Goal: Transaction & Acquisition: Purchase product/service

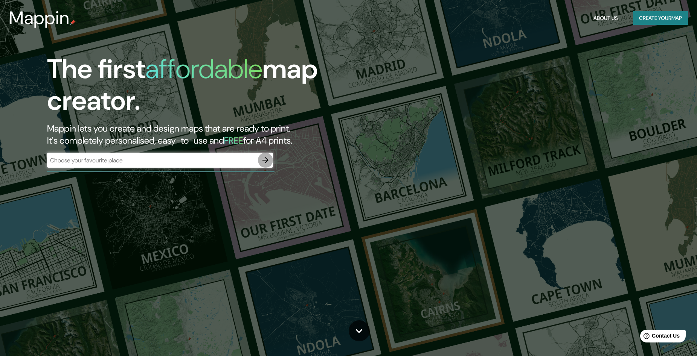
click at [268, 159] on icon "button" at bounding box center [265, 160] width 9 height 9
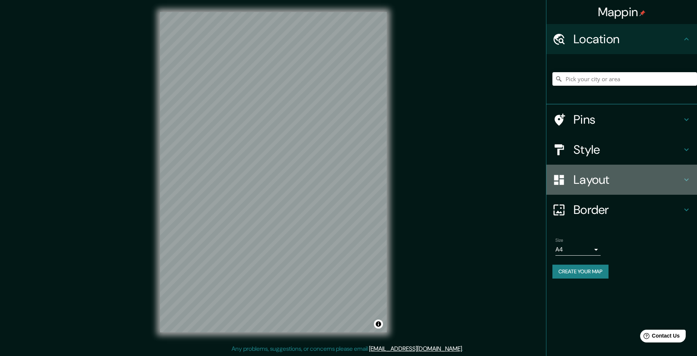
click at [627, 183] on h4 "Layout" at bounding box center [627, 179] width 108 height 15
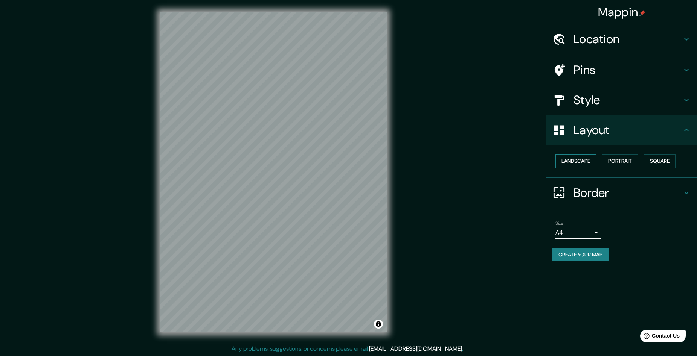
click at [578, 161] on button "Landscape" at bounding box center [575, 161] width 41 height 14
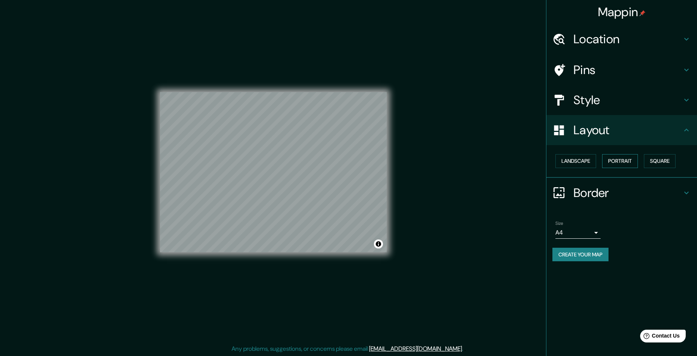
click at [625, 158] on button "Portrait" at bounding box center [620, 161] width 36 height 14
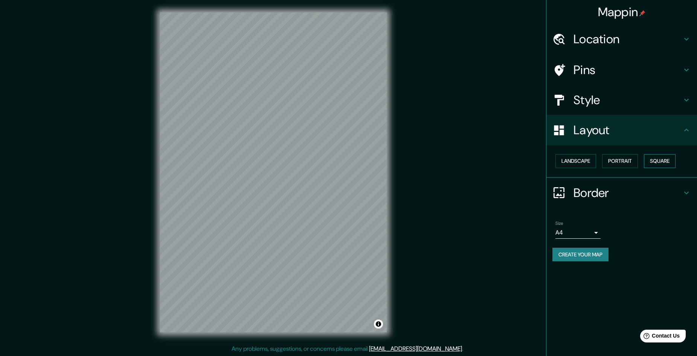
click at [663, 159] on button "Square" at bounding box center [660, 161] width 32 height 14
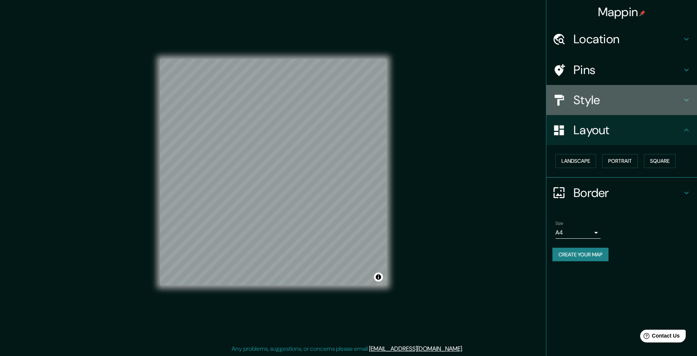
click at [592, 87] on div "Style" at bounding box center [621, 100] width 151 height 30
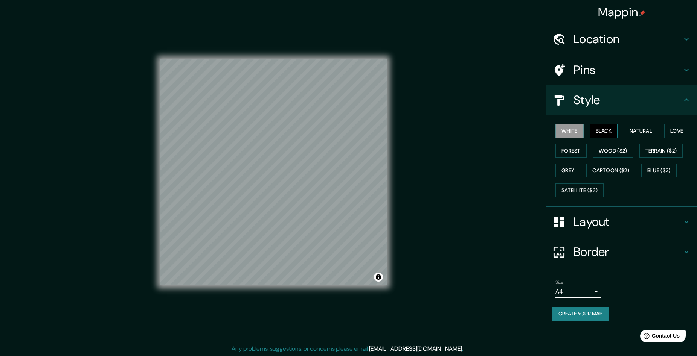
click at [596, 126] on button "Black" at bounding box center [603, 131] width 28 height 14
click at [648, 139] on div "White Black Natural Love Forest Wood ($2) Terrain ($2) Grey Cartoon ($2) Blue (…" at bounding box center [624, 160] width 145 height 79
click at [637, 133] on button "Natural" at bounding box center [640, 131] width 35 height 14
click at [674, 131] on button "Love" at bounding box center [676, 131] width 25 height 14
click at [569, 153] on button "Forest" at bounding box center [570, 151] width 31 height 14
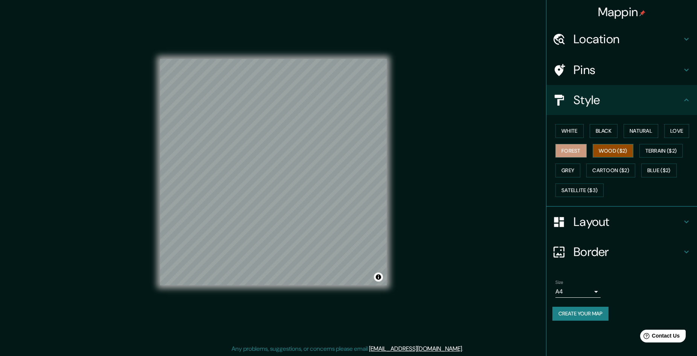
click at [599, 151] on button "Wood ($2)" at bounding box center [612, 151] width 41 height 14
click at [657, 155] on button "Terrain ($2)" at bounding box center [661, 151] width 44 height 14
click at [564, 170] on button "Grey" at bounding box center [567, 171] width 25 height 14
click at [569, 129] on button "White" at bounding box center [569, 131] width 28 height 14
click at [636, 135] on button "Natural" at bounding box center [640, 131] width 35 height 14
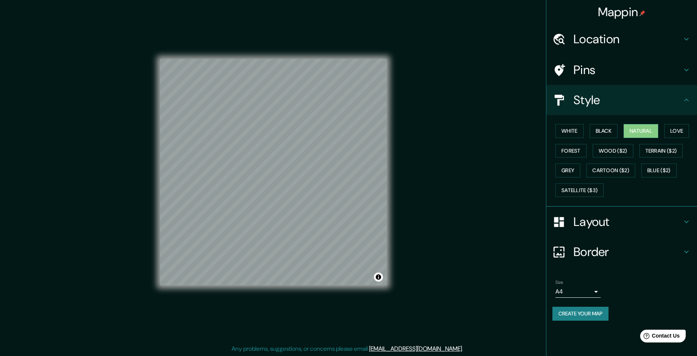
click at [588, 63] on h4 "Pins" at bounding box center [627, 69] width 108 height 15
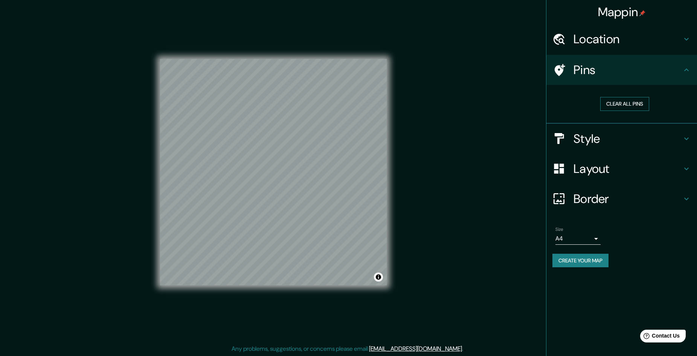
click at [604, 107] on button "Clear all pins" at bounding box center [624, 104] width 49 height 14
click at [606, 38] on h4 "Location" at bounding box center [627, 39] width 108 height 15
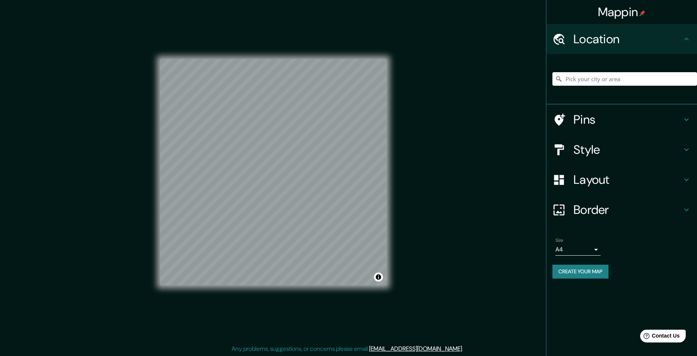
click at [595, 79] on input "Pick your city or area" at bounding box center [624, 79] width 145 height 14
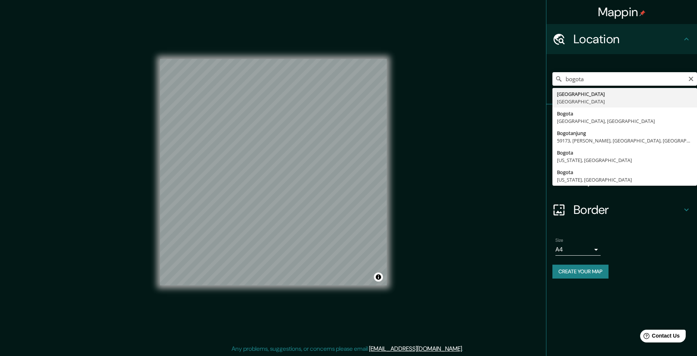
type input "[GEOGRAPHIC_DATA], [GEOGRAPHIC_DATA]"
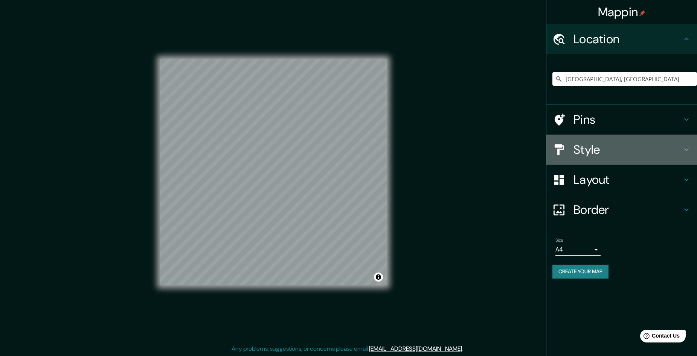
click at [593, 151] on h4 "Style" at bounding box center [627, 149] width 108 height 15
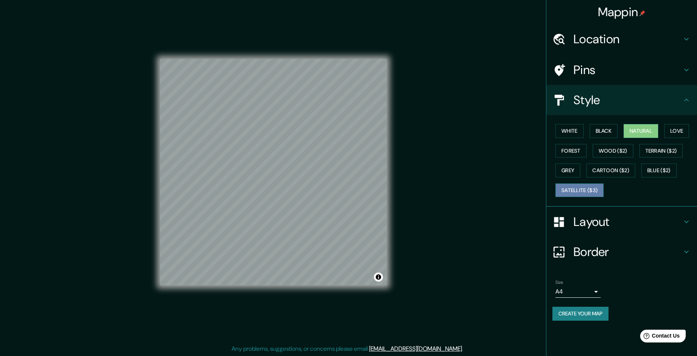
click at [587, 186] on button "Satellite ($3)" at bounding box center [579, 191] width 48 height 14
click at [569, 166] on button "Grey" at bounding box center [567, 171] width 25 height 14
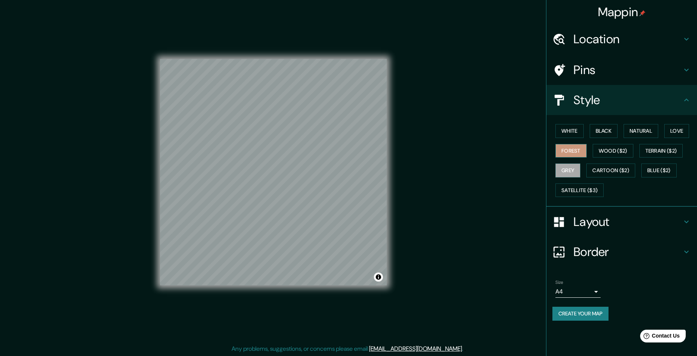
click at [582, 152] on button "Forest" at bounding box center [570, 151] width 31 height 14
click at [573, 135] on button "White" at bounding box center [569, 131] width 28 height 14
click at [609, 132] on button "Black" at bounding box center [603, 131] width 28 height 14
click at [641, 129] on button "Natural" at bounding box center [640, 131] width 35 height 14
click at [677, 137] on button "Love" at bounding box center [676, 131] width 25 height 14
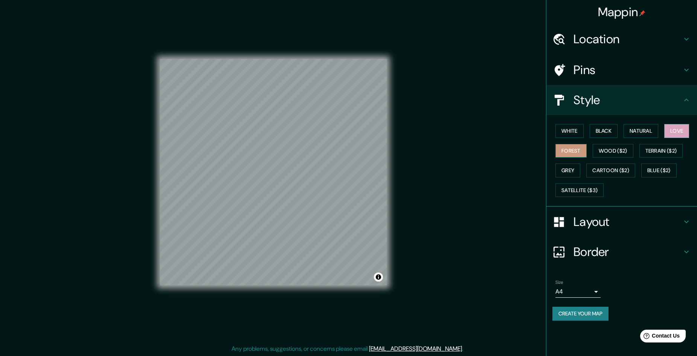
click at [573, 151] on button "Forest" at bounding box center [570, 151] width 31 height 14
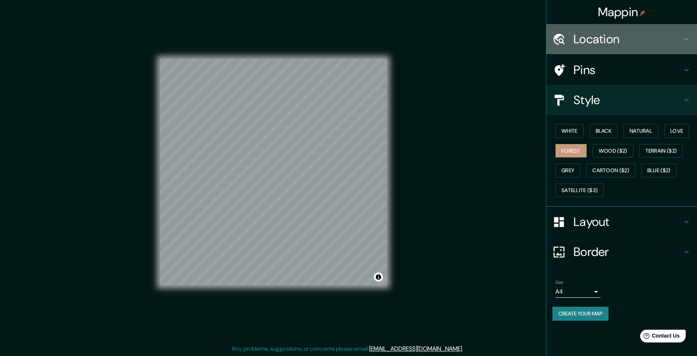
click at [615, 38] on h4 "Location" at bounding box center [627, 39] width 108 height 15
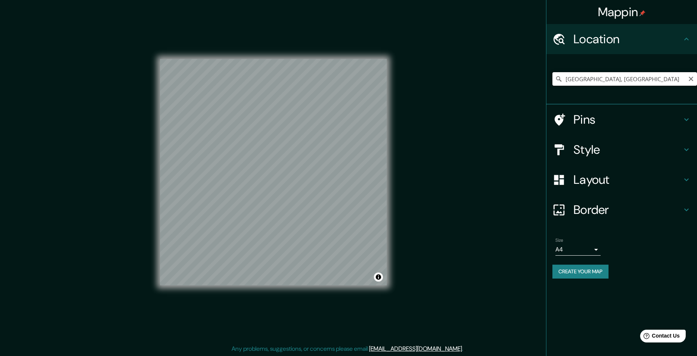
drag, startPoint x: 629, startPoint y: 84, endPoint x: 695, endPoint y: 89, distance: 66.1
click at [629, 84] on input "[GEOGRAPHIC_DATA], [GEOGRAPHIC_DATA]" at bounding box center [624, 79] width 145 height 14
click at [692, 78] on icon "Clear" at bounding box center [690, 79] width 5 height 5
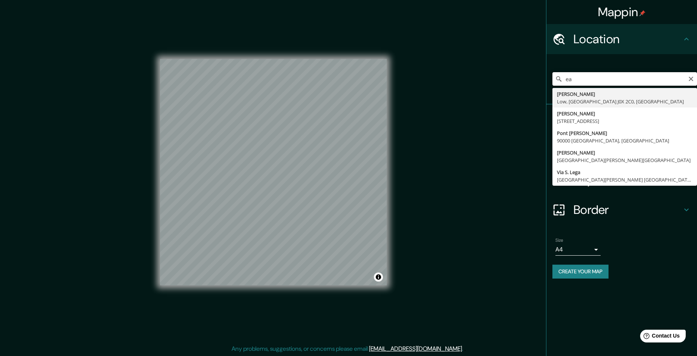
type input "e"
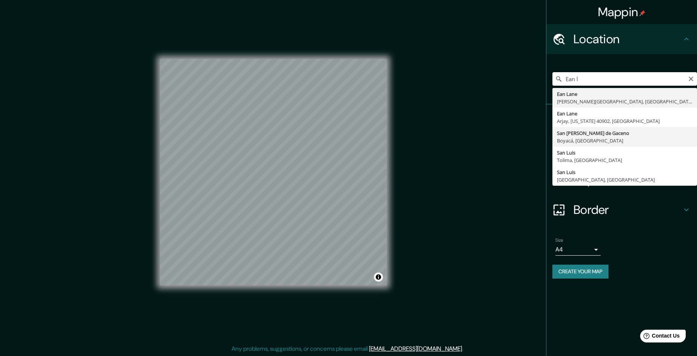
scroll to position [0, 0]
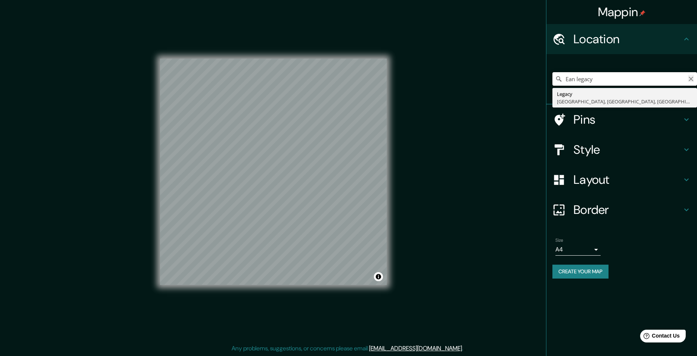
type input "Ean legacy"
click at [692, 79] on icon "Clear" at bounding box center [691, 79] width 6 height 6
